Goal: Information Seeking & Learning: Learn about a topic

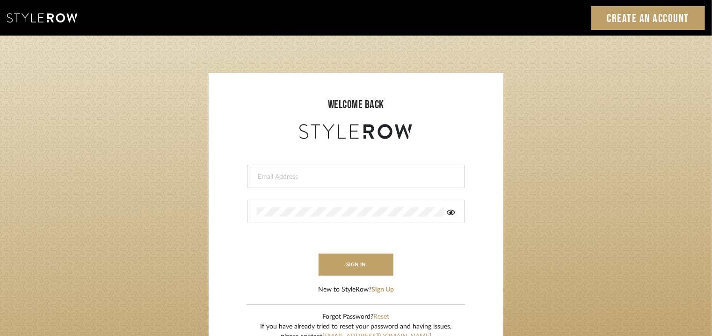
click at [340, 181] on div at bounding box center [356, 176] width 218 height 23
click at [313, 177] on input "email" at bounding box center [355, 176] width 196 height 9
type input "[EMAIL_ADDRESS][PERSON_NAME][DOMAIN_NAME]"
click at [343, 257] on button "sign in" at bounding box center [355, 264] width 75 height 22
click at [447, 214] on icon at bounding box center [450, 212] width 8 height 7
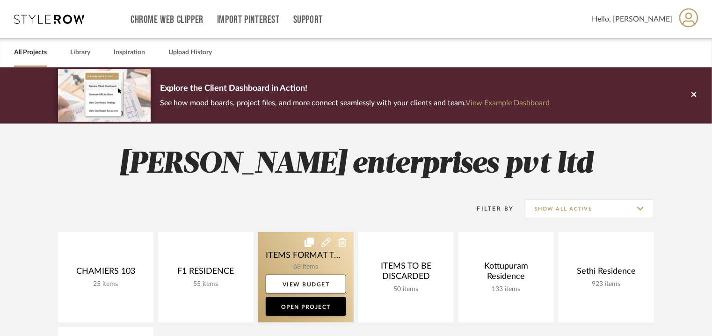
click at [301, 250] on link at bounding box center [305, 277] width 95 height 90
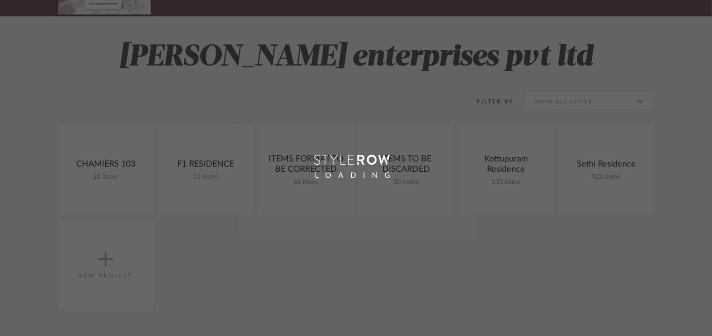
scroll to position [234, 0]
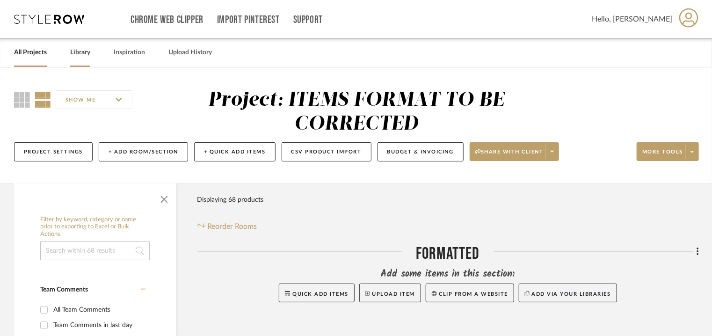
click at [73, 50] on link "Library" at bounding box center [80, 52] width 20 height 13
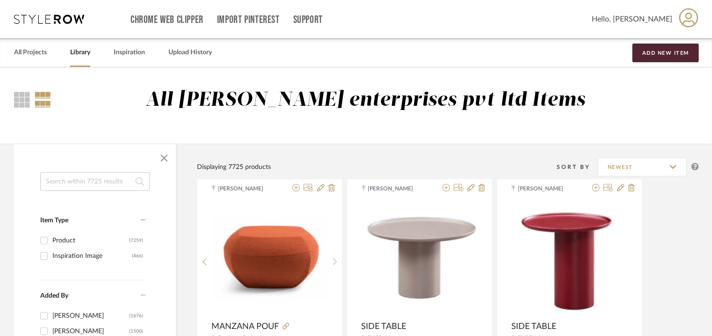
click at [73, 179] on input at bounding box center [94, 181] width 109 height 19
type input "lulu"
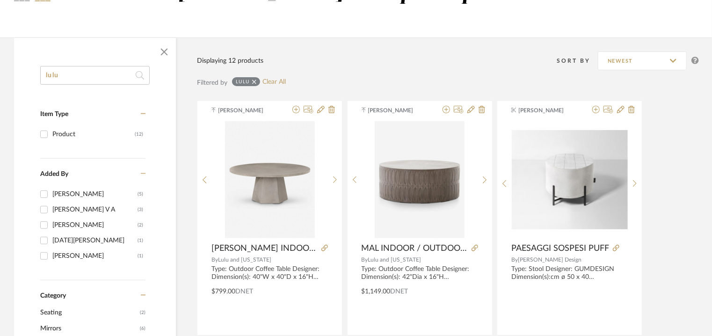
scroll to position [140, 0]
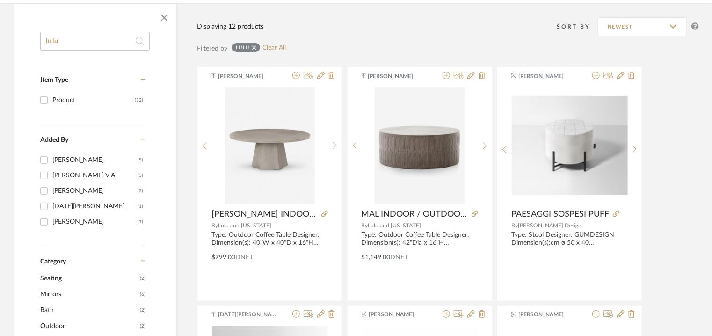
click at [142, 141] on icon at bounding box center [143, 139] width 5 height 7
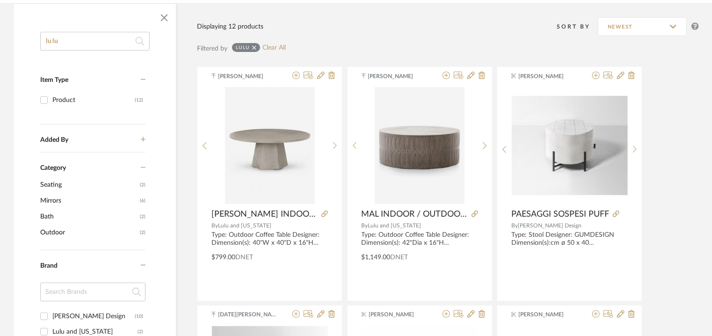
click at [143, 167] on icon at bounding box center [143, 167] width 5 height 1
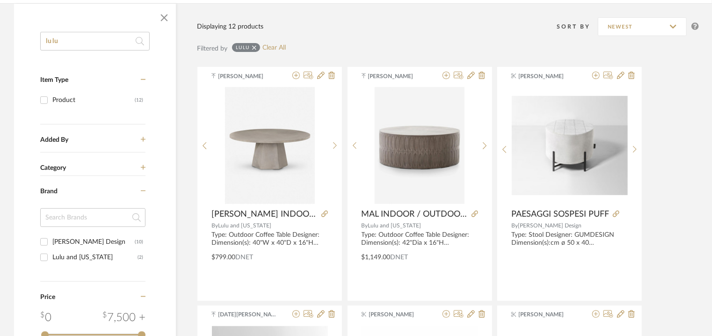
drag, startPoint x: 66, startPoint y: 43, endPoint x: 0, endPoint y: 38, distance: 66.1
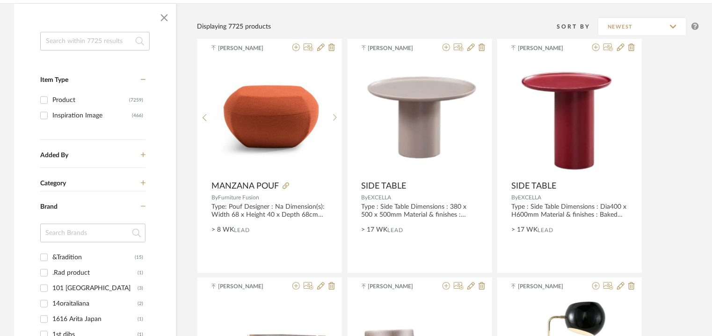
click at [77, 236] on input at bounding box center [92, 232] width 105 height 19
type input "bel"
click at [91, 283] on div "BELTA & FRAJUMAR" at bounding box center [93, 288] width 82 height 15
click at [51, 283] on input "BELTA & FRAJUMAR (34)" at bounding box center [43, 288] width 15 height 15
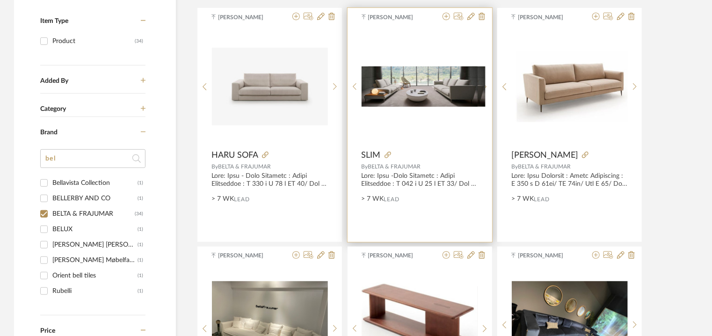
scroll to position [327, 0]
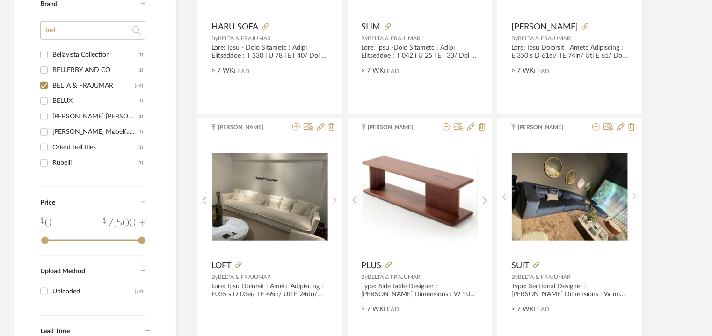
drag, startPoint x: 62, startPoint y: 25, endPoint x: 0, endPoint y: 20, distance: 62.0
click at [38, 84] on div "Item Type Product (34) Added By Tehseen Mukadam (33) style row (1) Category Bra…" at bounding box center [95, 125] width 162 height 560
click at [45, 86] on input "BELTA & FRAJUMAR (34)" at bounding box center [43, 85] width 15 height 15
checkbox input "false"
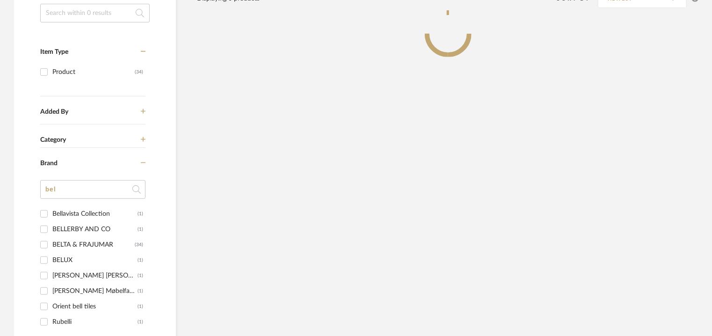
scroll to position [47, 0]
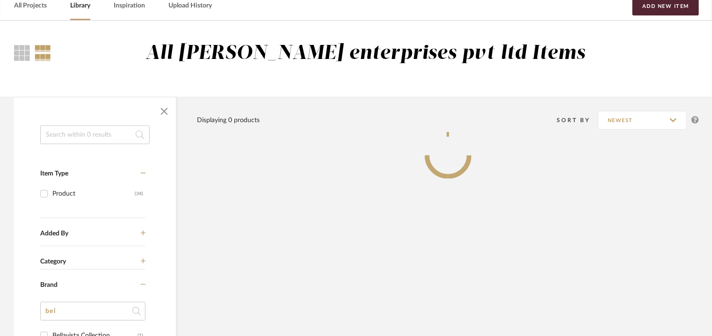
click at [114, 137] on input at bounding box center [94, 134] width 109 height 19
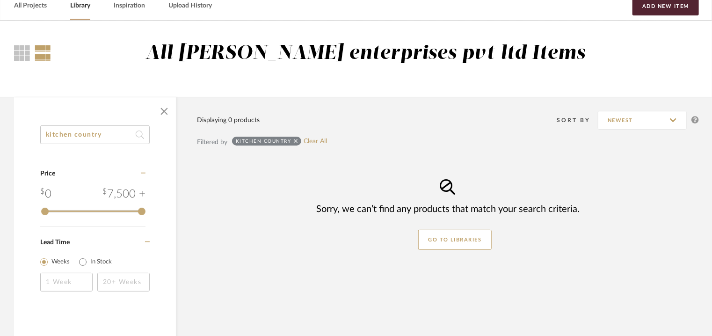
drag, startPoint x: 81, startPoint y: 135, endPoint x: 168, endPoint y: 137, distance: 86.5
click at [167, 137] on div "kitchen country Category Price 0 7,500 + 0 7500 Lead Time Weeks In Stock" at bounding box center [95, 220] width 162 height 190
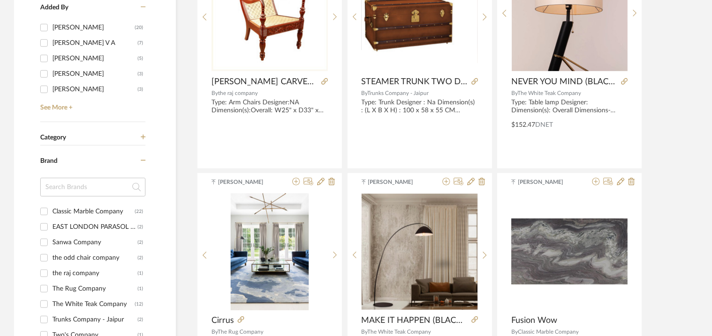
scroll to position [374, 0]
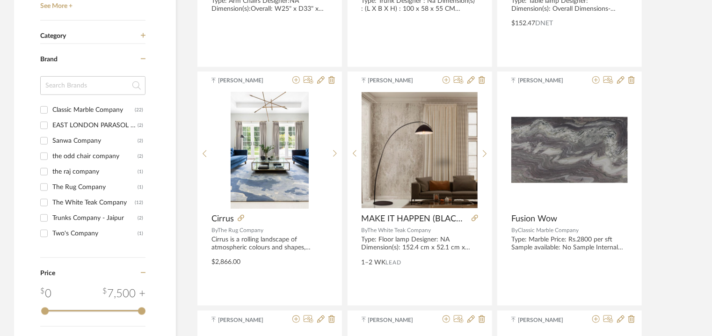
type input "kitchen company"
click at [144, 58] on icon at bounding box center [143, 59] width 5 height 7
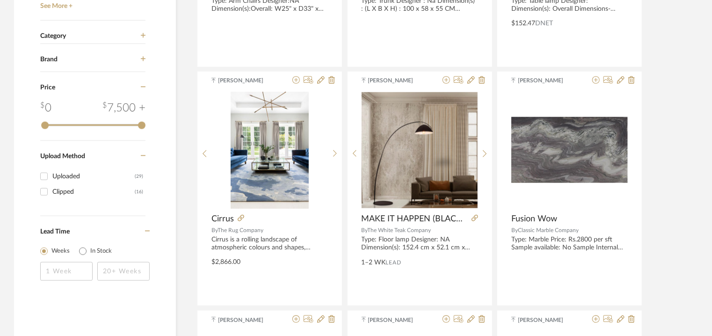
click at [143, 36] on icon at bounding box center [143, 35] width 5 height 5
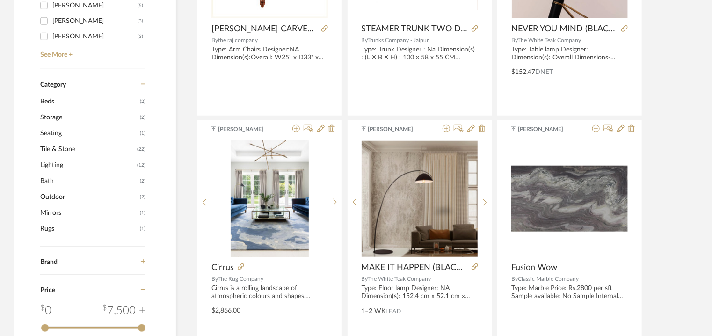
scroll to position [140, 0]
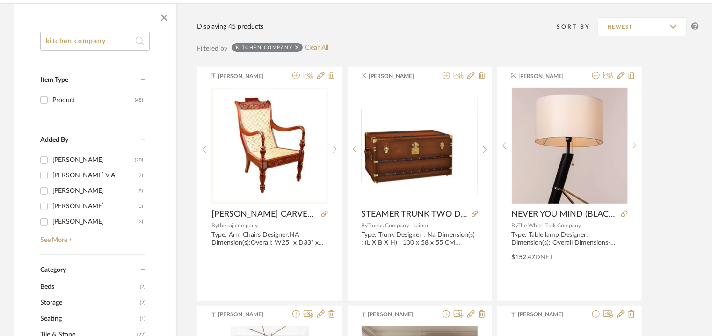
drag, startPoint x: 128, startPoint y: 44, endPoint x: 0, endPoint y: 36, distance: 128.3
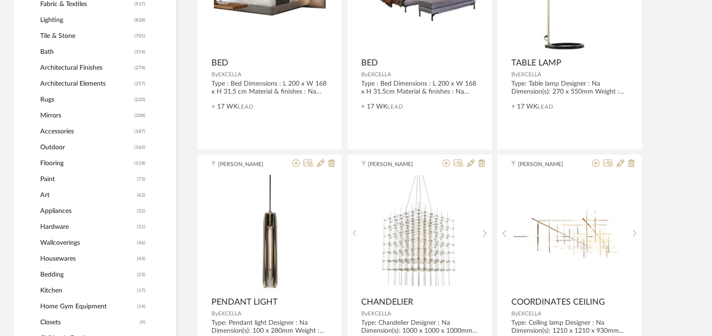
scroll to position [561, 0]
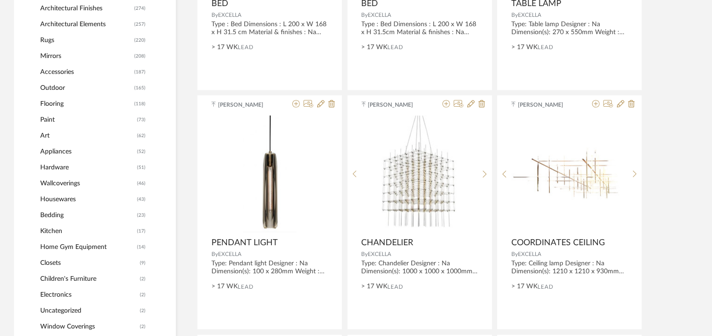
click at [44, 227] on span "Kitchen" at bounding box center [87, 231] width 94 height 16
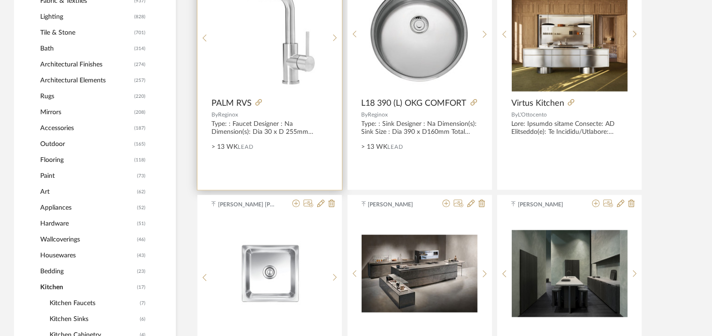
scroll to position [561, 0]
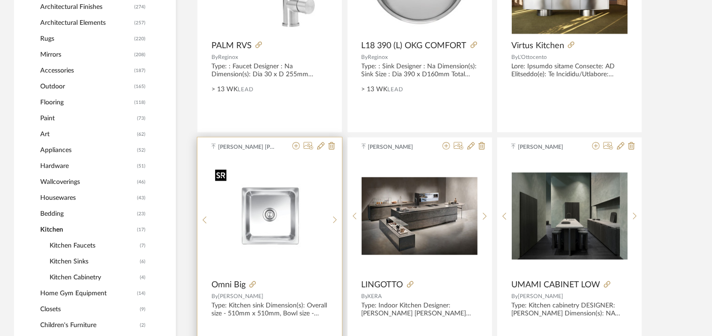
click at [295, 172] on img "0" at bounding box center [270, 216] width 116 height 101
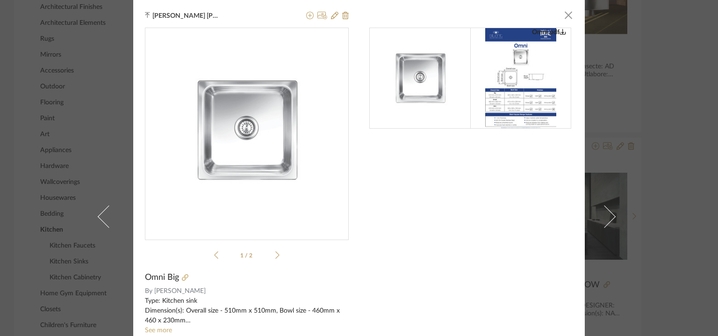
scroll to position [97, 0]
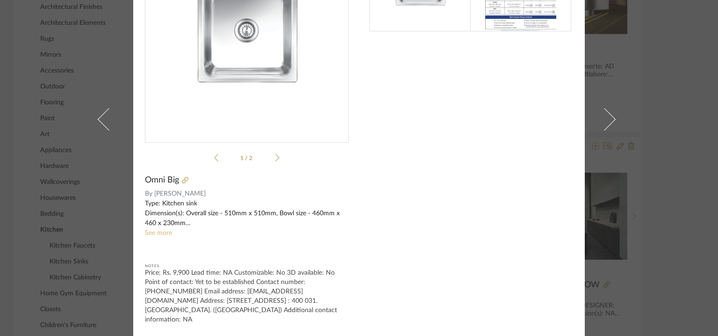
click at [151, 232] on link "See more" at bounding box center [158, 233] width 27 height 7
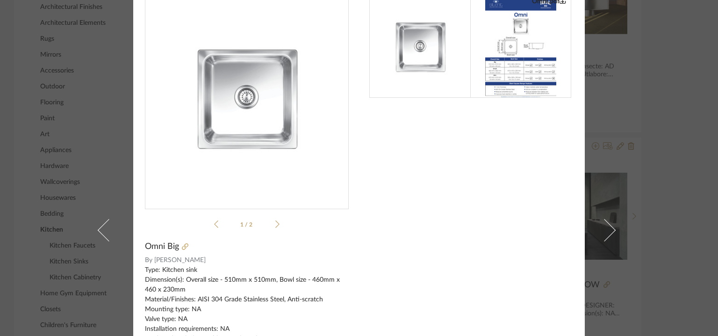
scroll to position [0, 0]
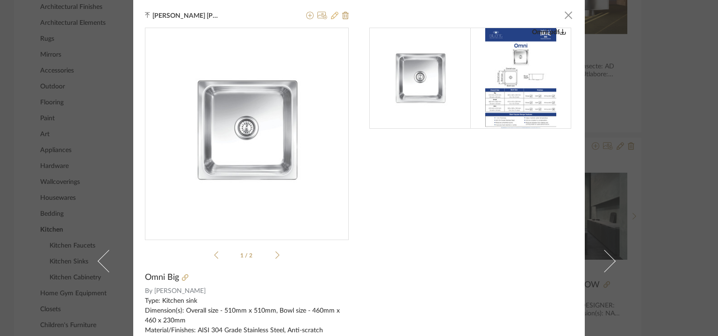
click at [331, 14] on icon at bounding box center [334, 15] width 7 height 7
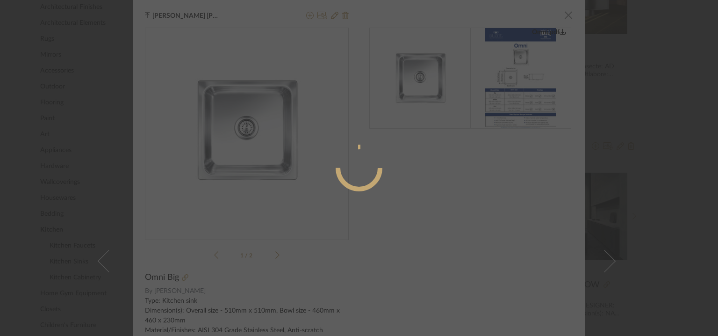
radio input "true"
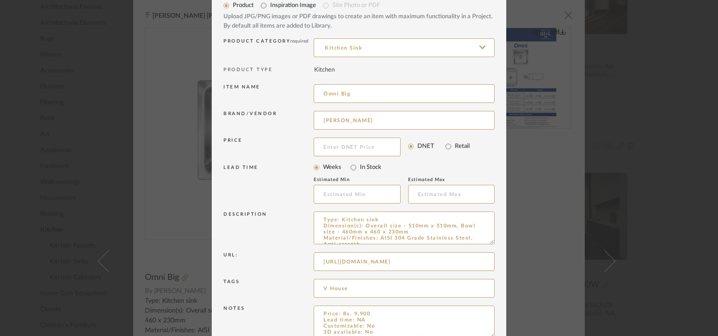
scroll to position [90, 0]
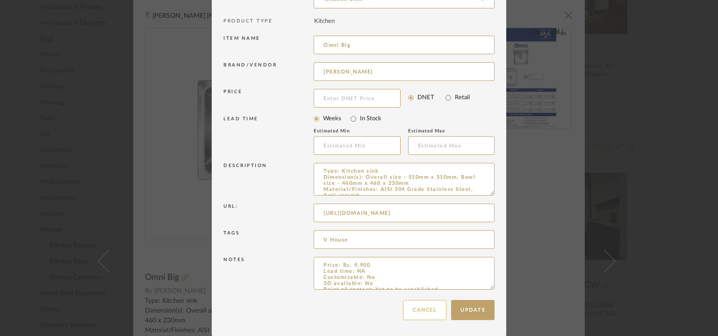
click at [420, 307] on button "Cancel" at bounding box center [424, 310] width 43 height 20
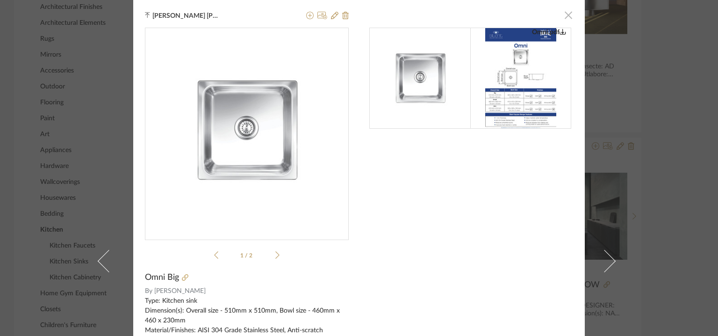
click at [567, 15] on span "button" at bounding box center [568, 15] width 19 height 19
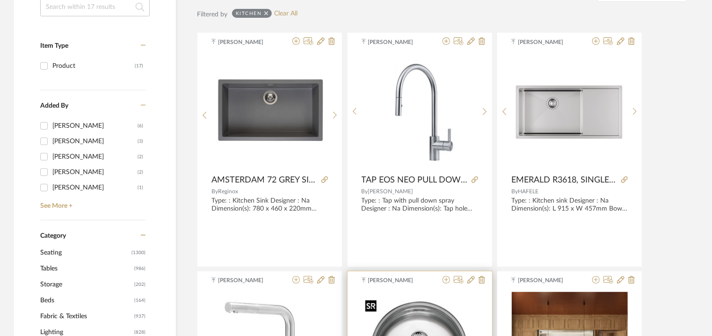
scroll to position [187, 0]
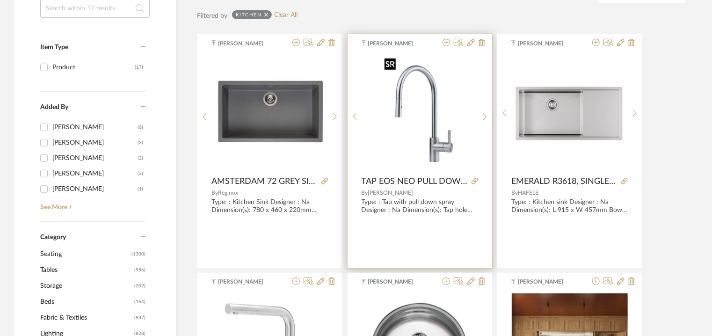
click at [401, 103] on img "0" at bounding box center [420, 112] width 78 height 117
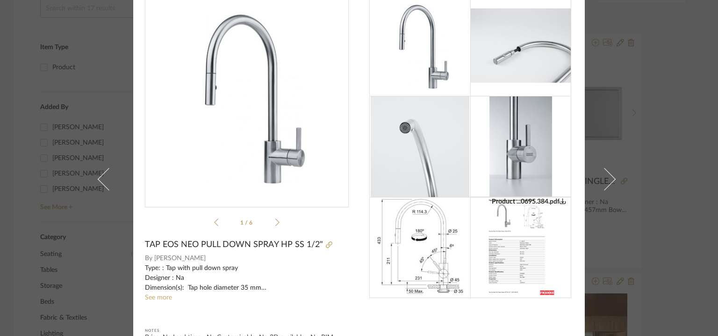
scroll to position [0, 0]
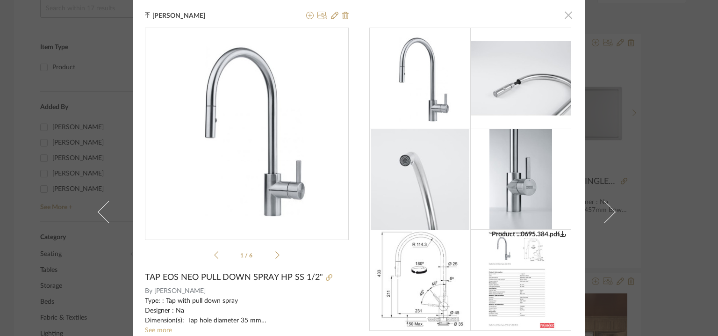
click at [567, 14] on span "button" at bounding box center [568, 15] width 19 height 19
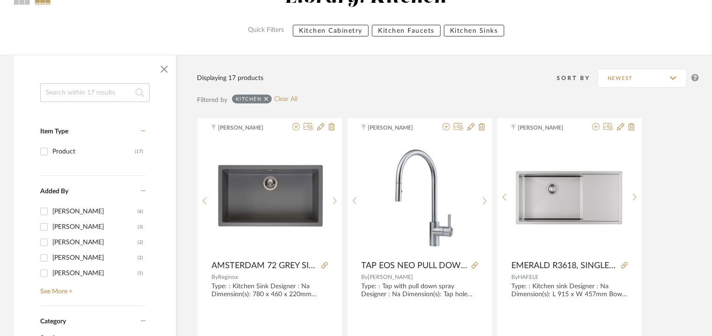
scroll to position [47, 0]
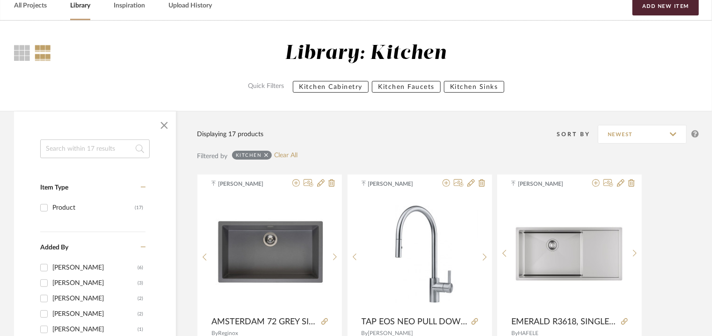
click at [64, 144] on input at bounding box center [94, 148] width 109 height 19
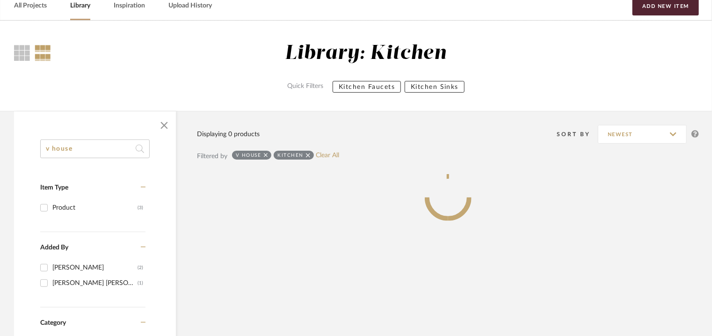
type input "v house"
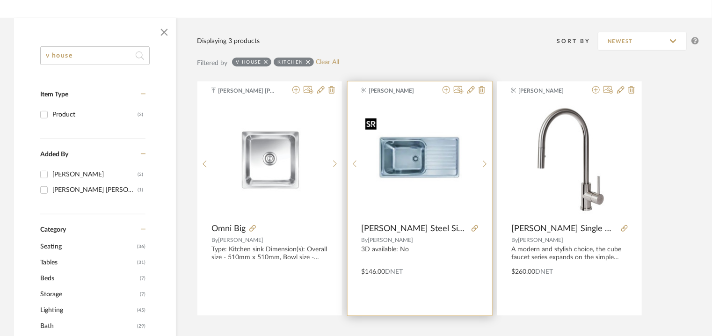
scroll to position [140, 0]
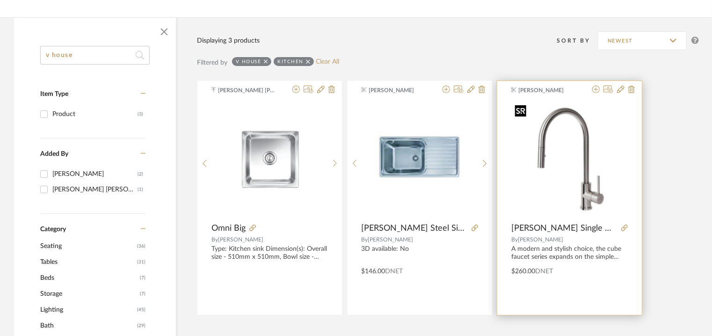
click at [570, 116] on img "0" at bounding box center [569, 159] width 116 height 116
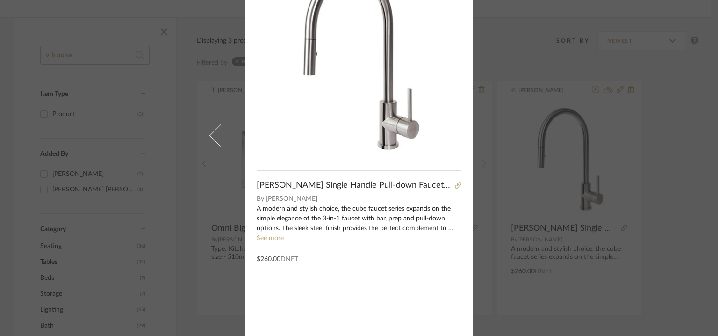
scroll to position [67, 0]
click at [265, 237] on link "See more" at bounding box center [270, 237] width 27 height 7
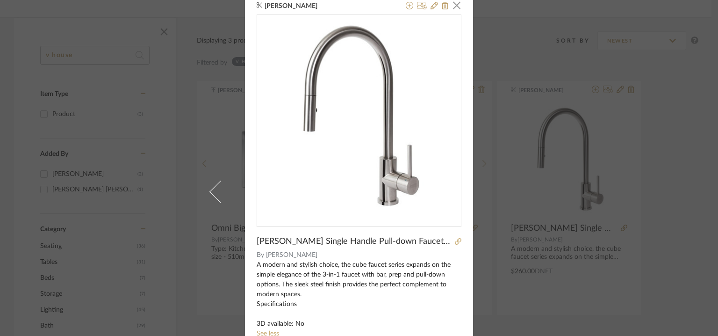
scroll to position [0, 0]
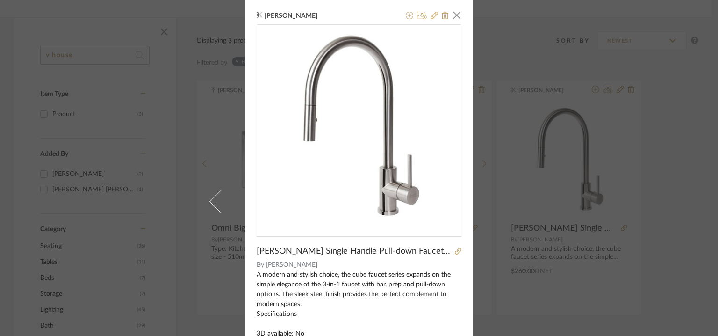
click at [431, 14] on icon at bounding box center [434, 15] width 7 height 7
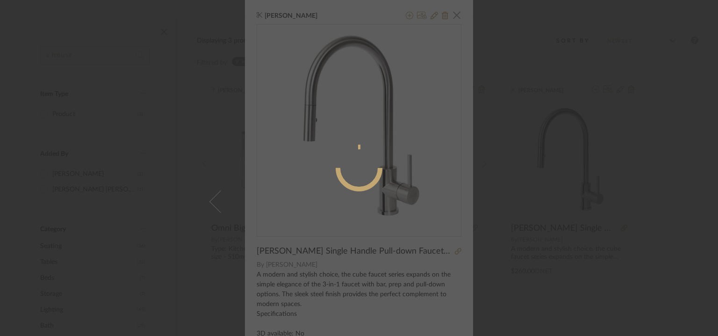
radio input "true"
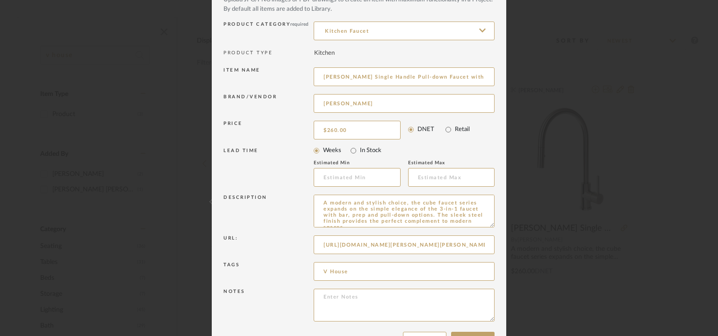
scroll to position [90, 0]
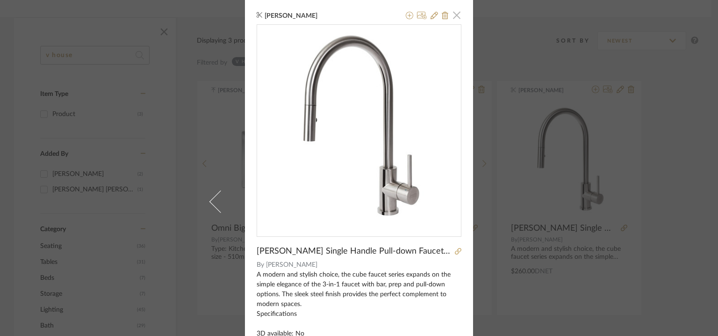
click at [458, 14] on span "button" at bounding box center [456, 15] width 19 height 19
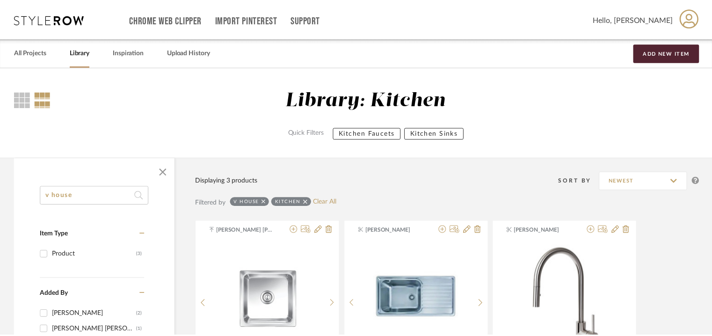
scroll to position [140, 0]
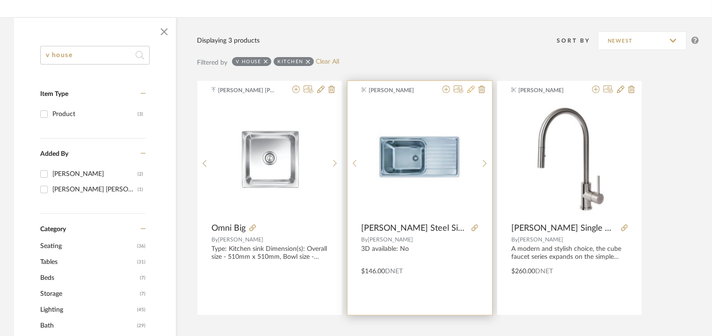
click at [473, 88] on icon at bounding box center [470, 89] width 7 height 7
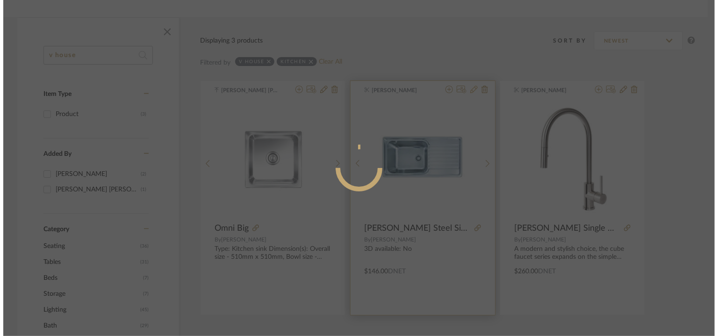
scroll to position [0, 0]
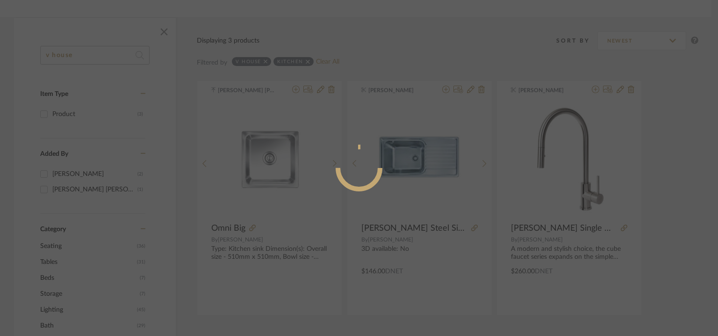
radio input "true"
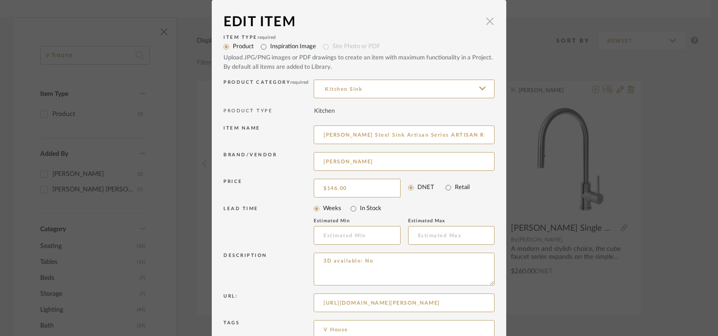
click at [487, 15] on span "button" at bounding box center [490, 21] width 19 height 19
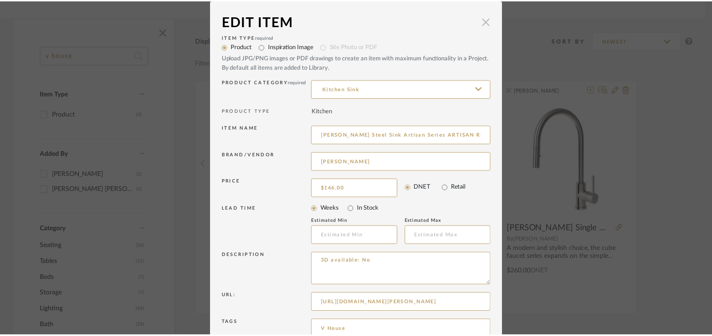
scroll to position [140, 0]
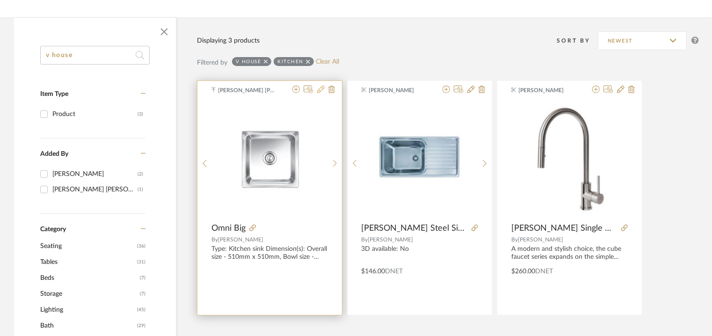
click at [322, 88] on icon at bounding box center [320, 89] width 7 height 7
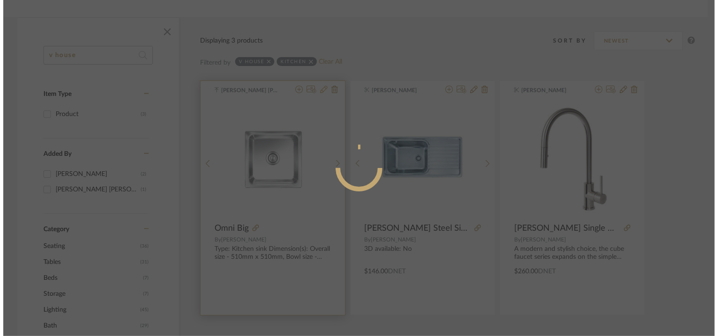
scroll to position [0, 0]
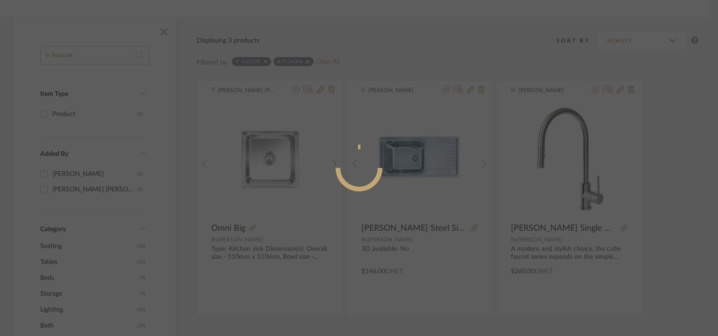
radio input "true"
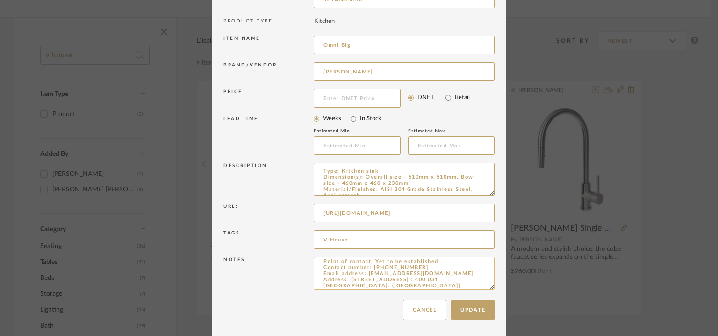
scroll to position [42, 0]
click at [417, 311] on button "Cancel" at bounding box center [424, 310] width 43 height 20
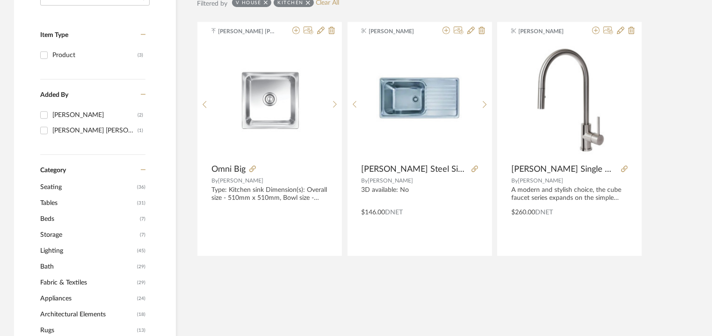
scroll to position [94, 0]
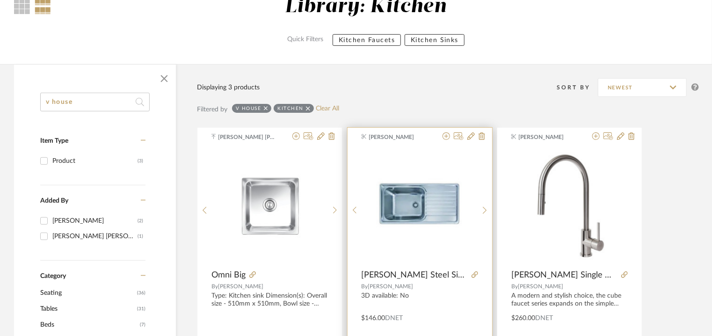
click at [439, 201] on img "0" at bounding box center [419, 205] width 116 height 91
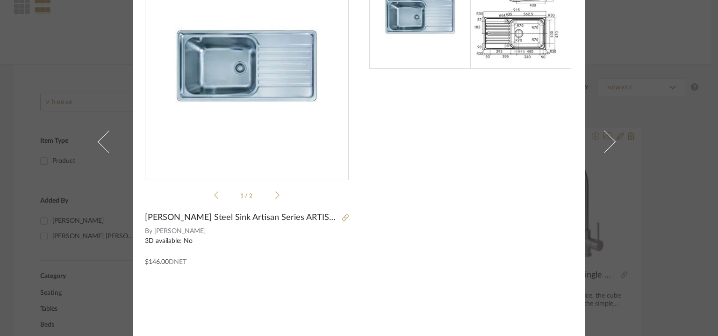
scroll to position [67, 0]
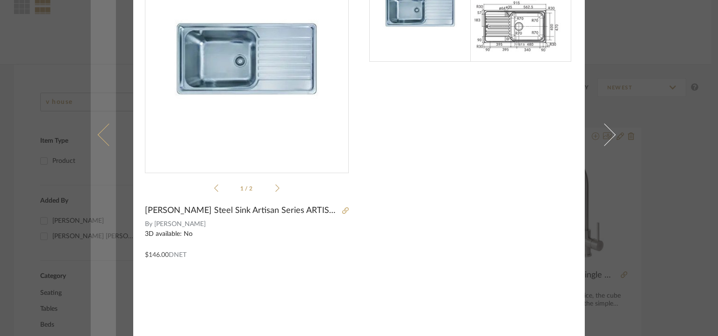
click at [96, 137] on link at bounding box center [103, 134] width 25 height 403
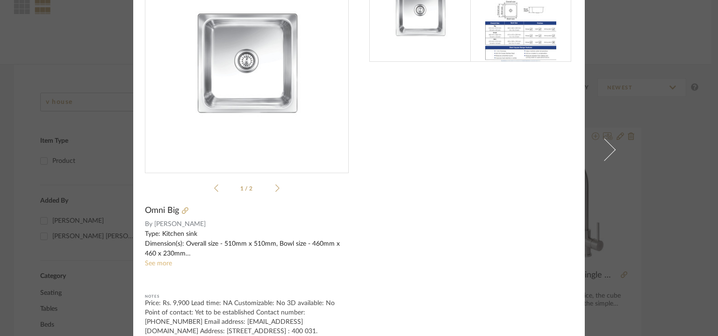
click at [154, 261] on link "See more" at bounding box center [158, 263] width 27 height 7
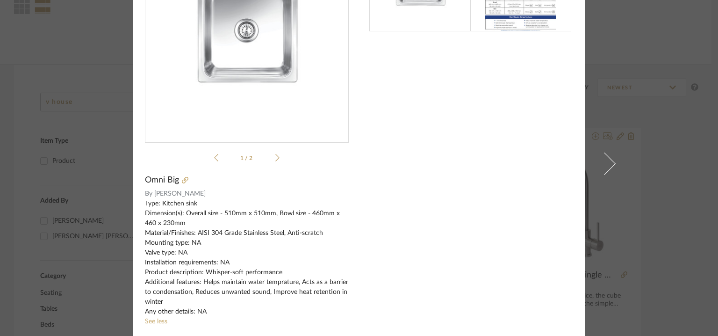
scroll to position [114, 0]
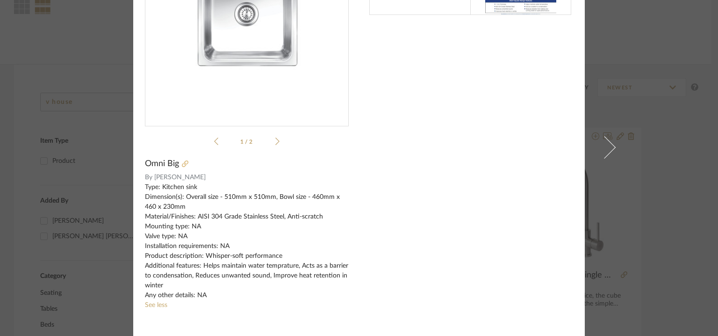
click at [182, 161] on icon at bounding box center [185, 163] width 7 height 7
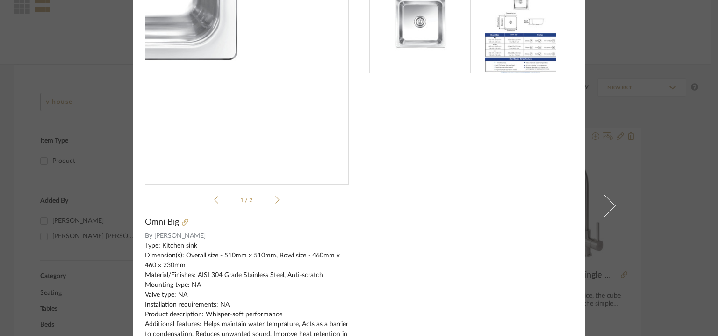
scroll to position [0, 0]
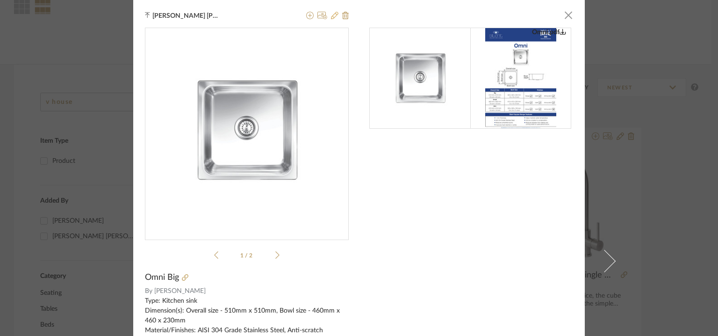
click at [331, 14] on icon at bounding box center [334, 15] width 7 height 7
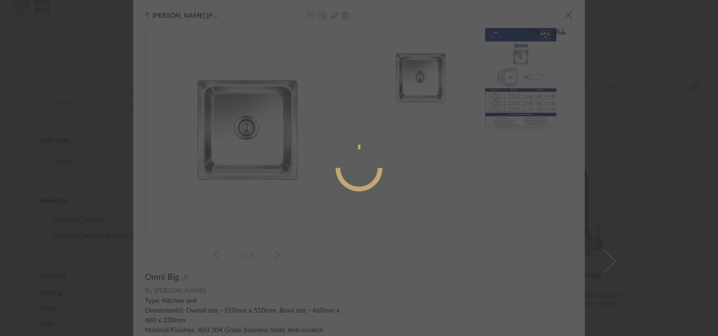
radio input "true"
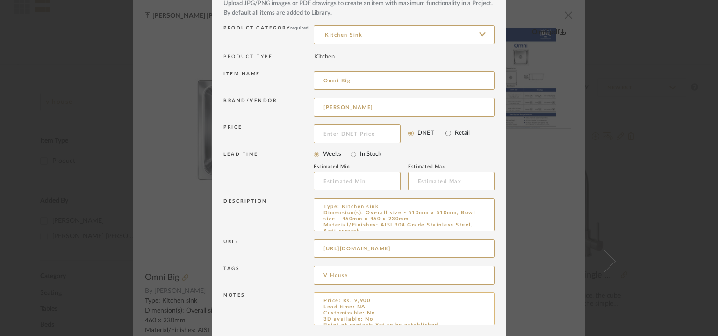
scroll to position [90, 0]
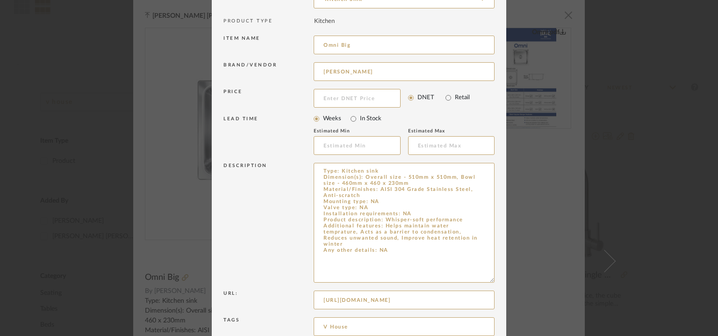
drag, startPoint x: 486, startPoint y: 191, endPoint x: 513, endPoint y: 340, distance: 151.0
click at [513, 242] on html "Chrome Web Clipper Import Pinterest Support All Projects Library Inspiration Up…" at bounding box center [359, 74] width 718 height 336
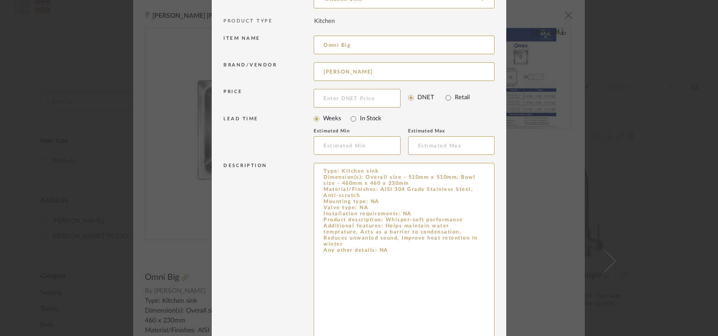
drag, startPoint x: 384, startPoint y: 243, endPoint x: 309, endPoint y: 169, distance: 105.5
click at [309, 169] on div "Description Type: Kitchen sink Dimension(s): Overall size - 510mm x 510mm, Bowl…" at bounding box center [358, 254] width 271 height 189
paste textarea ": Kitchen Sink Designer : Na Dimension(s): 510 x 510 mm Bowl size : 460 x 460 x…"
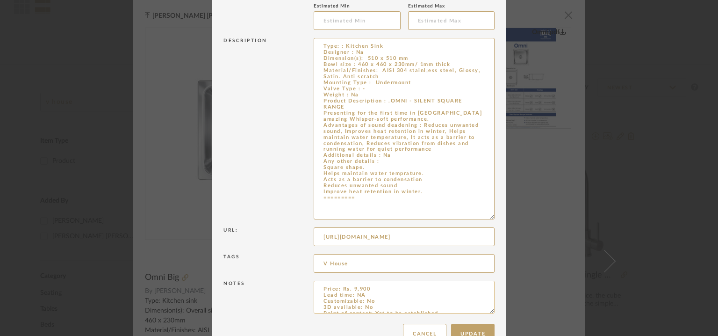
scroll to position [230, 0]
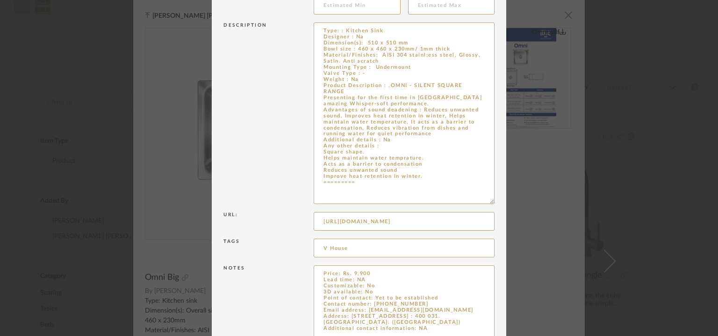
drag, startPoint x: 488, startPoint y: 295, endPoint x: 527, endPoint y: 363, distance: 79.0
click at [527, 242] on html "Chrome Web Clipper Import Pinterest Support All Projects Library Inspiration Up…" at bounding box center [359, 74] width 718 height 336
type textarea "Type: : Kitchen Sink Designer : Na Dimension(s): 510 x 510 mm Bowl size : 460 x…"
click at [366, 274] on textarea "Price: Rs. 9,900 Lead time: NA Customizable: No 3D available: No Point of conta…" at bounding box center [404, 315] width 181 height 101
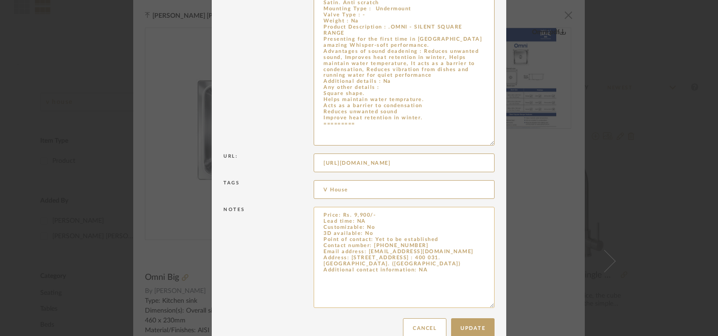
scroll to position [307, 0]
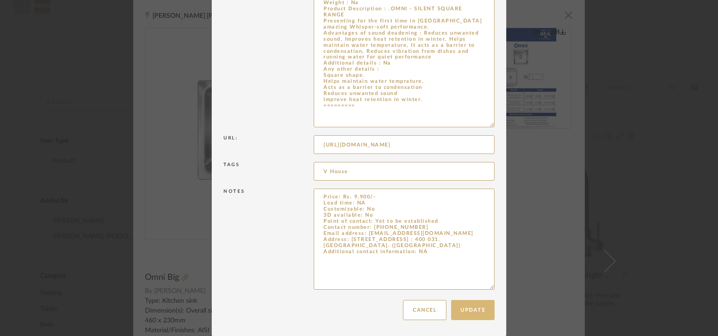
type textarea "Price: Rs. 9,900/- Lead time: NA Customizable: No 3D available: No Point of con…"
click at [471, 309] on button "Update" at bounding box center [472, 310] width 43 height 20
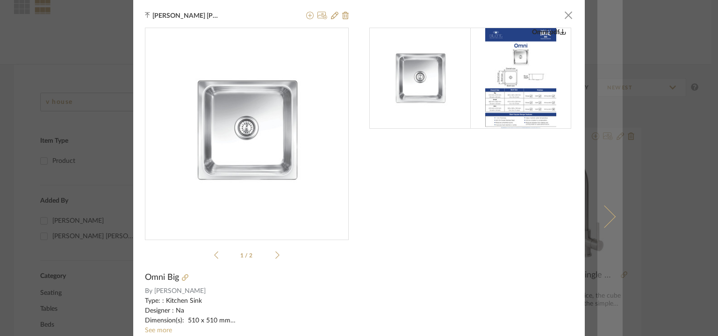
click at [610, 214] on span at bounding box center [604, 216] width 22 height 22
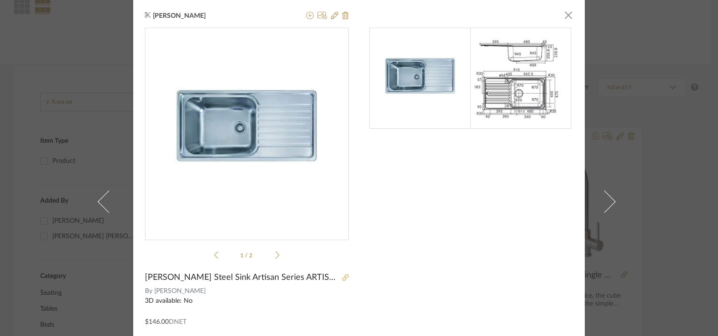
click at [343, 277] on icon at bounding box center [345, 277] width 7 height 7
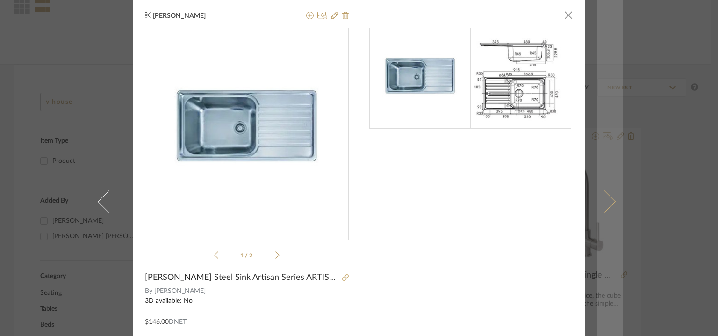
click at [608, 195] on link at bounding box center [609, 201] width 25 height 403
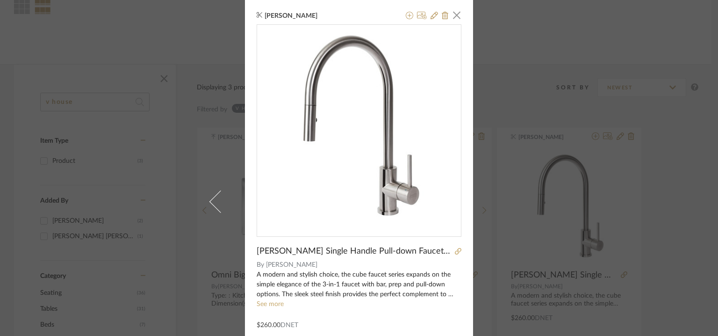
click at [460, 250] on div "Sanjanaa Sivabal × Franke SS Single Handle Pull-down Faucet with Sprayer Functi…" at bounding box center [359, 201] width 228 height 403
click at [457, 253] on icon at bounding box center [458, 251] width 7 height 7
